Goal: Transaction & Acquisition: Purchase product/service

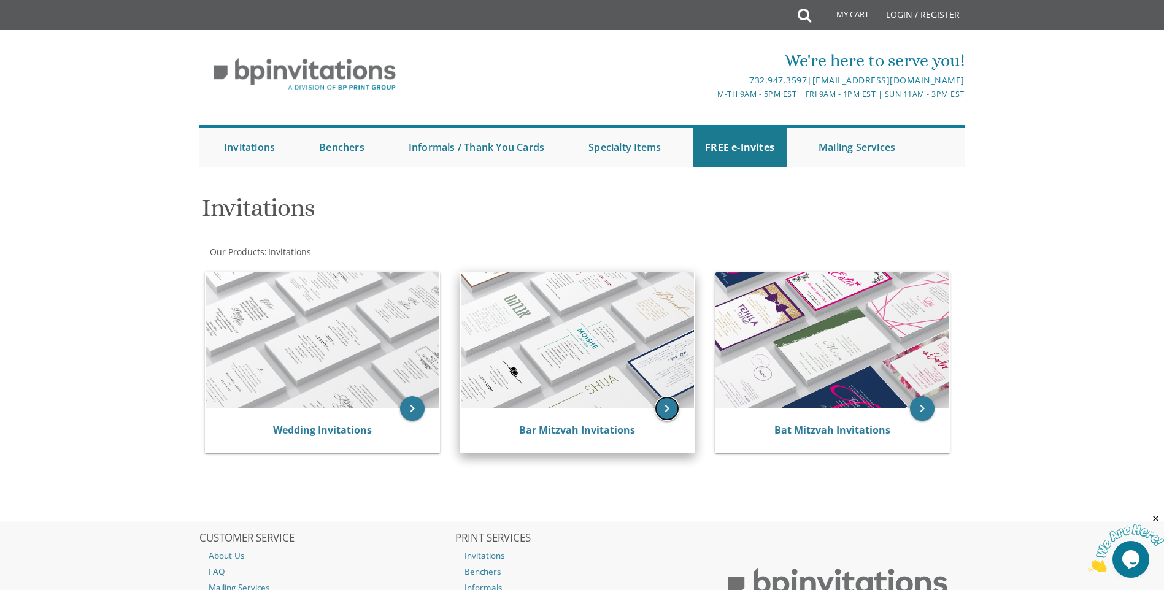
click at [667, 409] on icon "keyboard_arrow_right" at bounding box center [667, 408] width 25 height 25
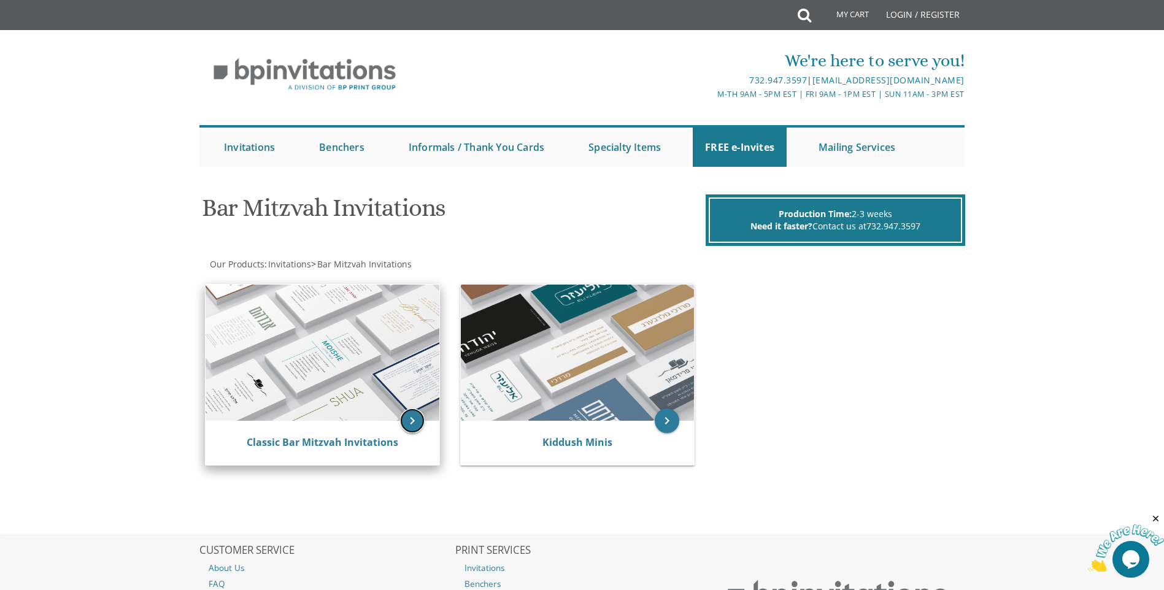
click at [404, 418] on icon "keyboard_arrow_right" at bounding box center [412, 421] width 25 height 25
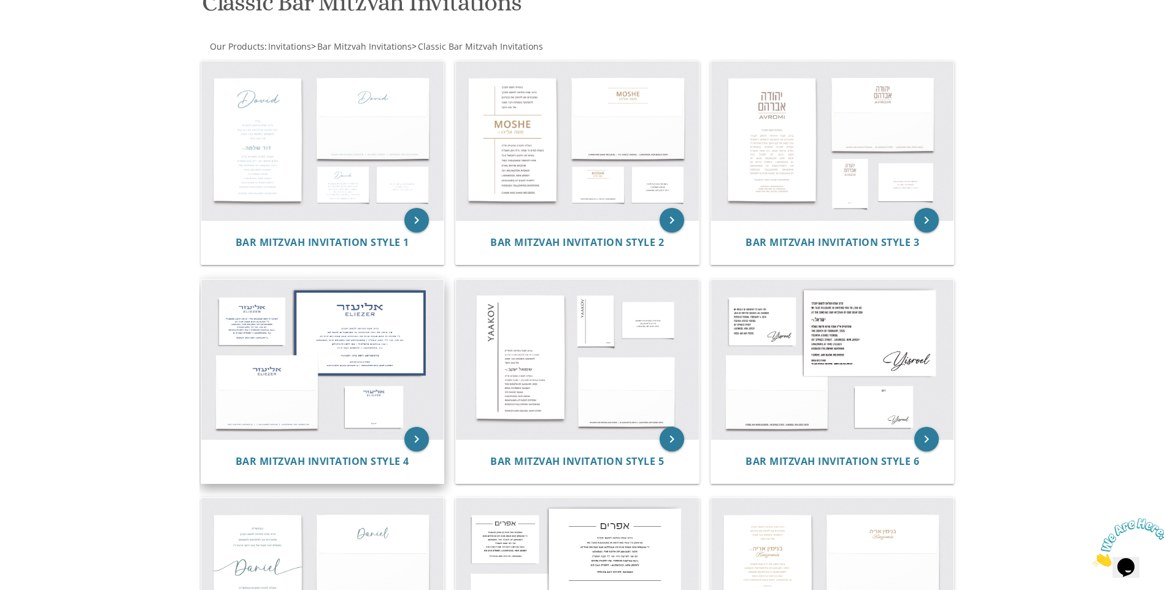
scroll to position [184, 0]
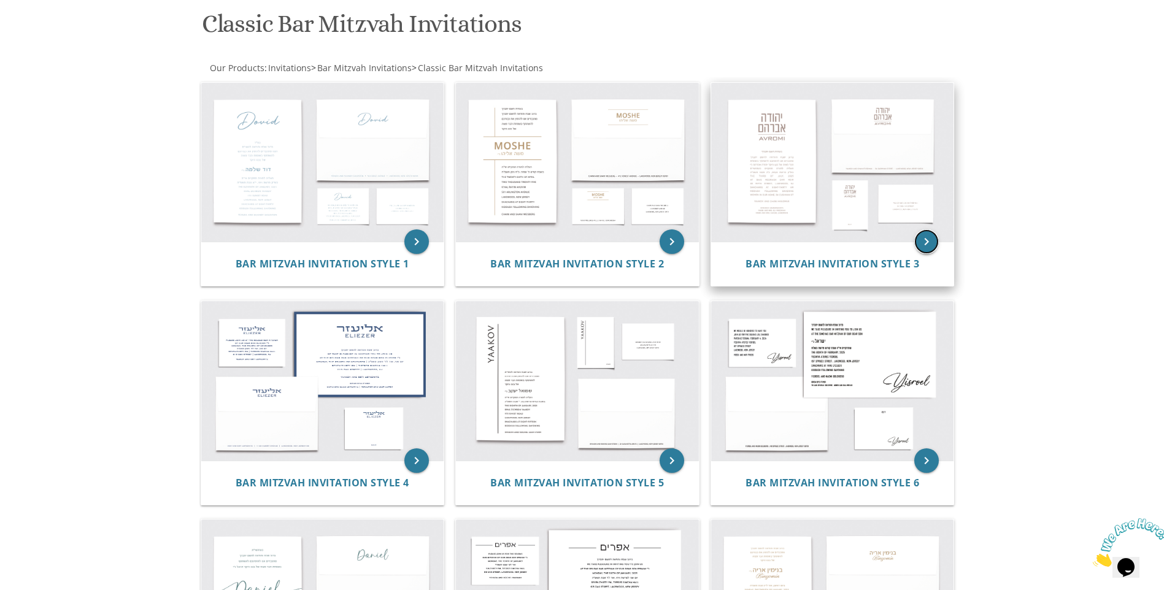
click at [915, 239] on icon "keyboard_arrow_right" at bounding box center [926, 241] width 25 height 25
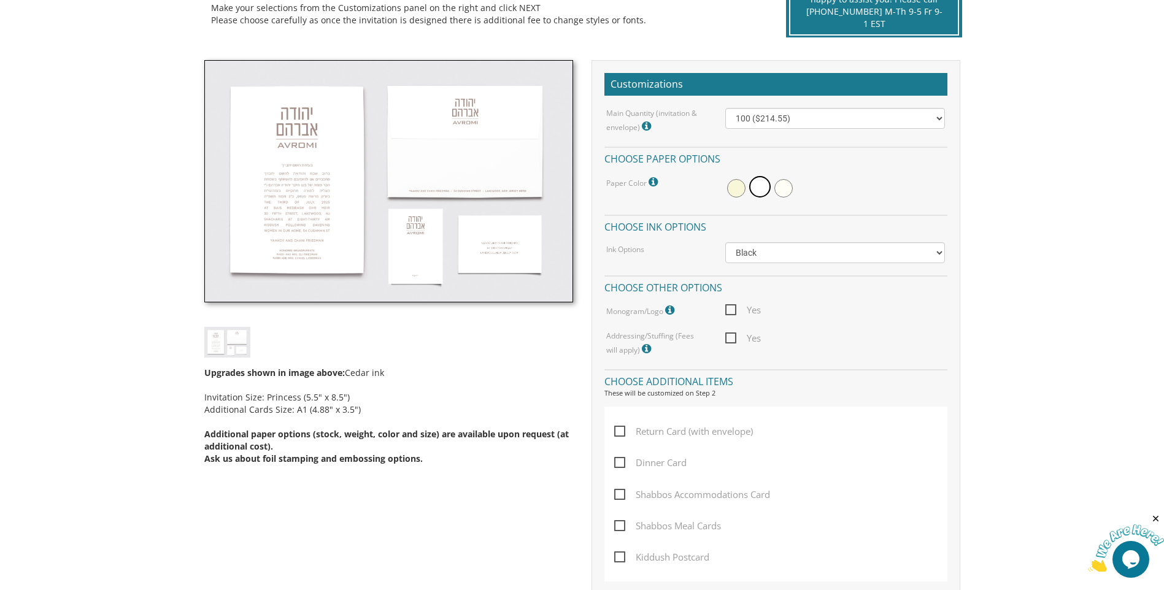
scroll to position [245, 0]
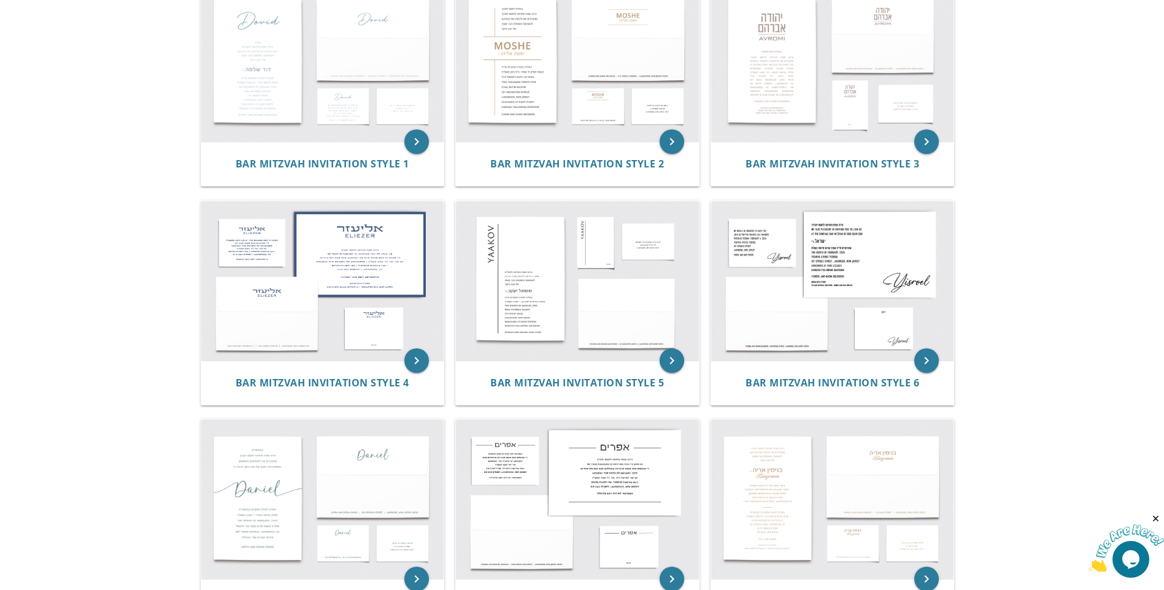
scroll to position [245, 0]
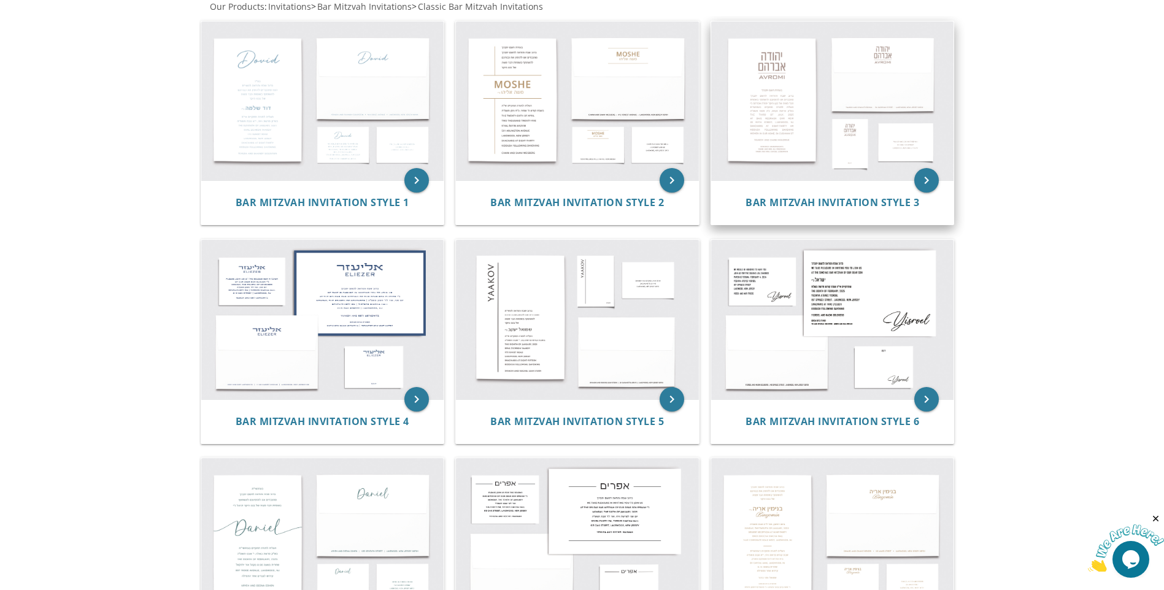
click at [796, 133] on img at bounding box center [832, 101] width 243 height 160
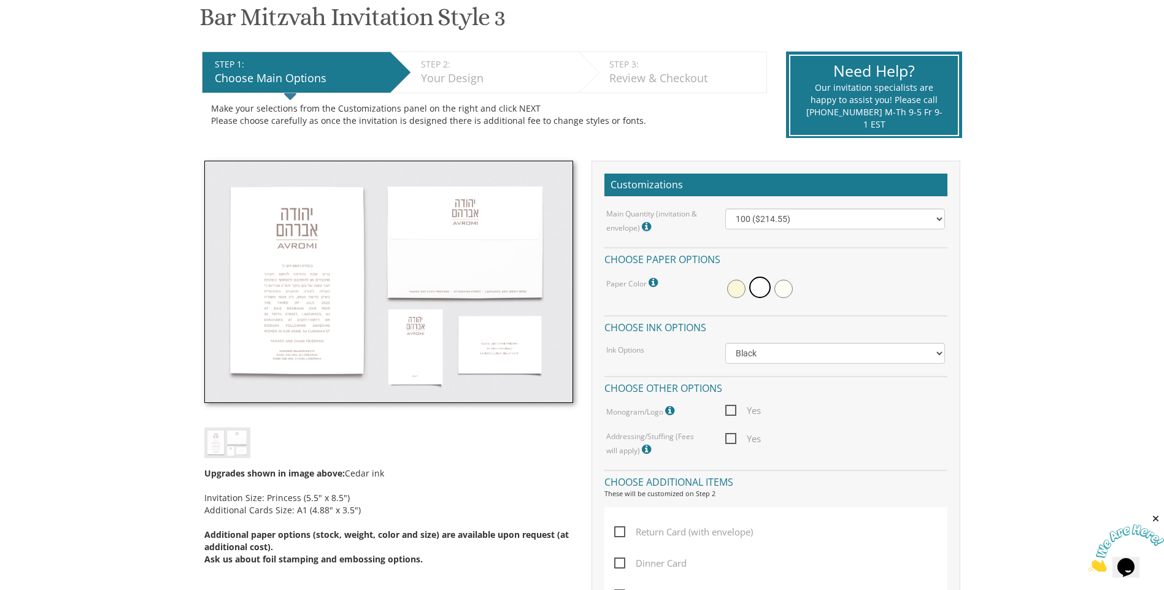
scroll to position [307, 0]
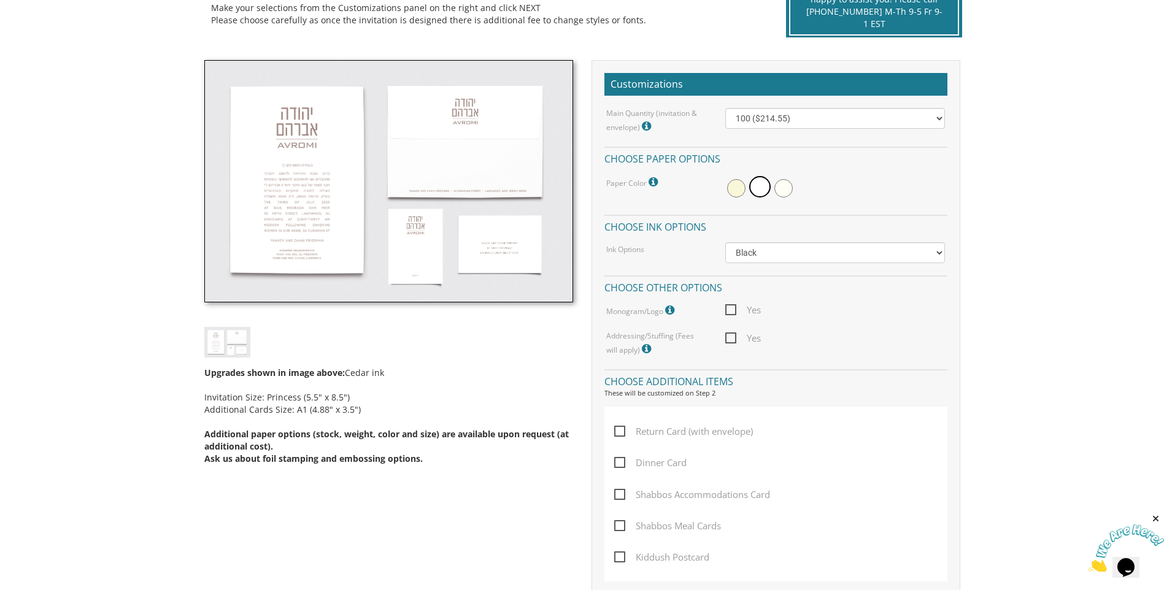
click at [281, 283] on img at bounding box center [388, 181] width 369 height 243
drag, startPoint x: 240, startPoint y: 344, endPoint x: 261, endPoint y: 328, distance: 25.9
click at [240, 343] on img at bounding box center [227, 342] width 46 height 30
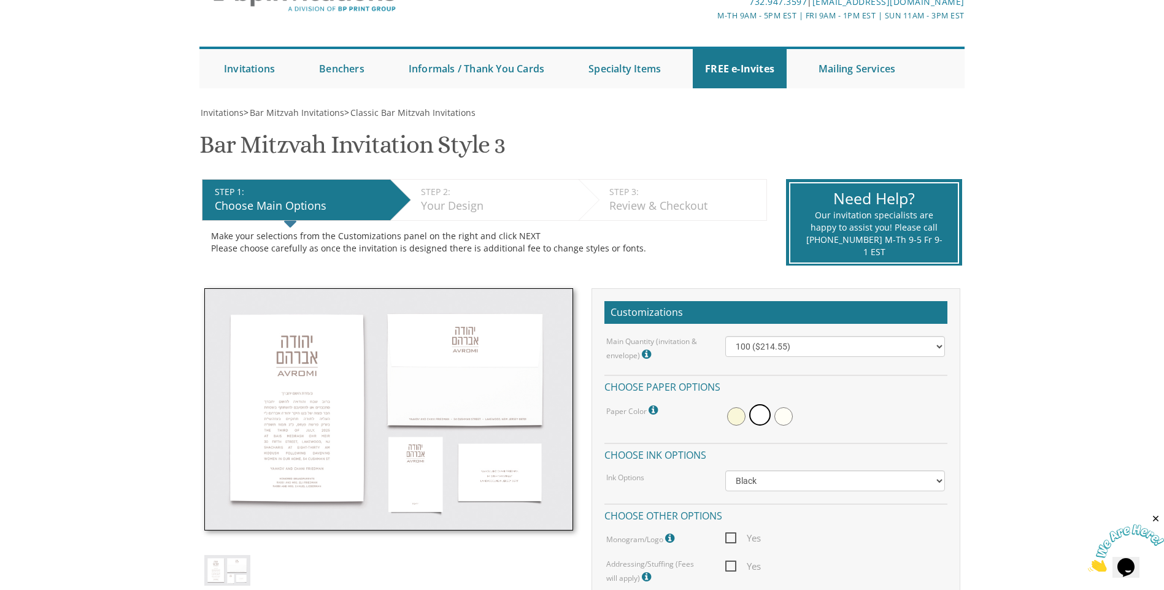
scroll to position [184, 0]
